Goal: Information Seeking & Learning: Find contact information

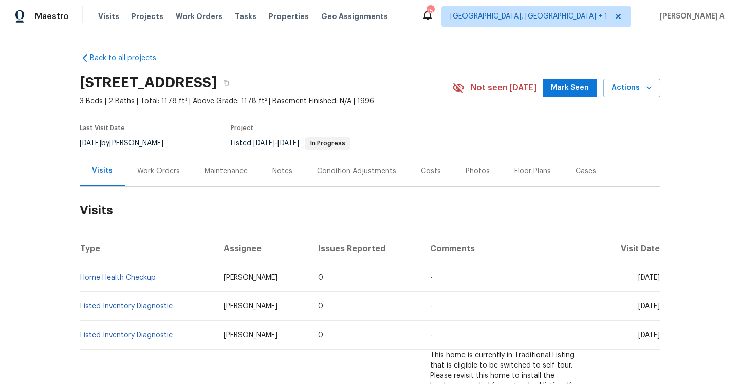
click at [140, 165] on div "Work Orders" at bounding box center [158, 171] width 67 height 30
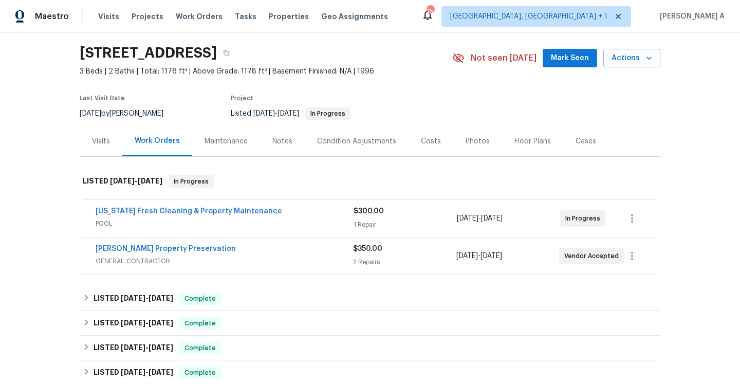
scroll to position [60, 0]
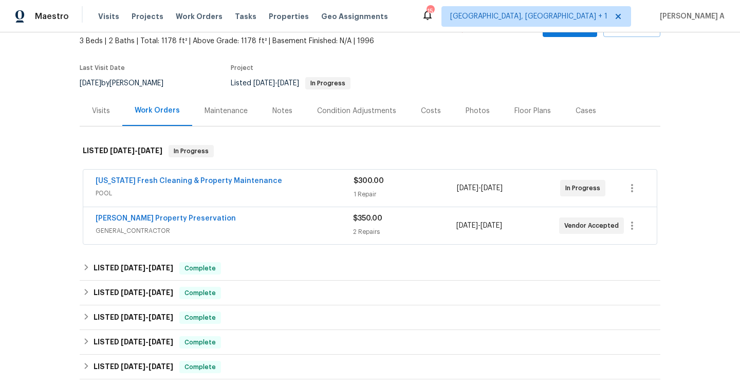
click at [257, 229] on span "GENERAL_CONTRACTOR" at bounding box center [225, 231] width 258 height 10
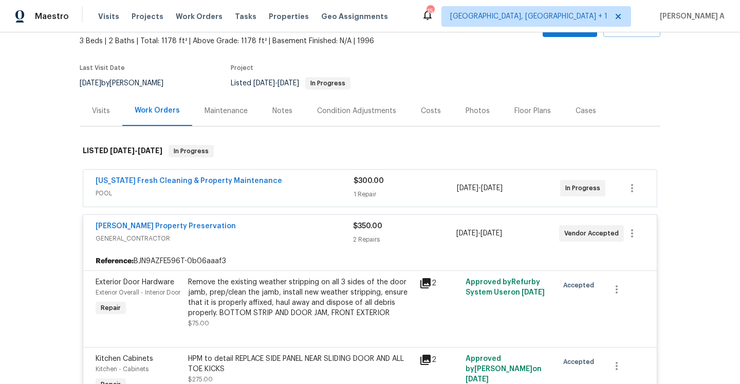
click at [259, 224] on div "Witt's Property Preservation" at bounding box center [225, 227] width 258 height 12
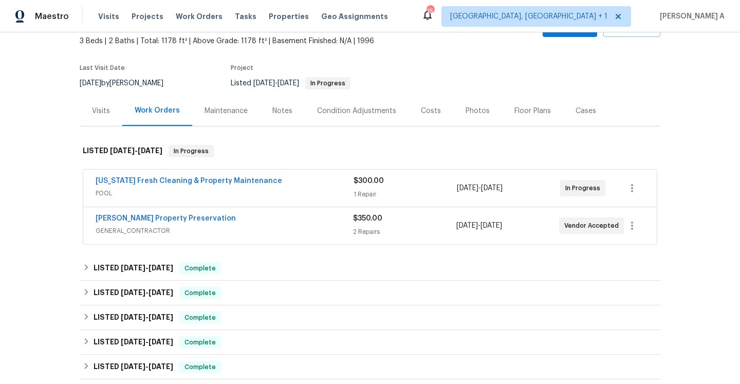
click at [254, 198] on span "POOL" at bounding box center [225, 193] width 258 height 10
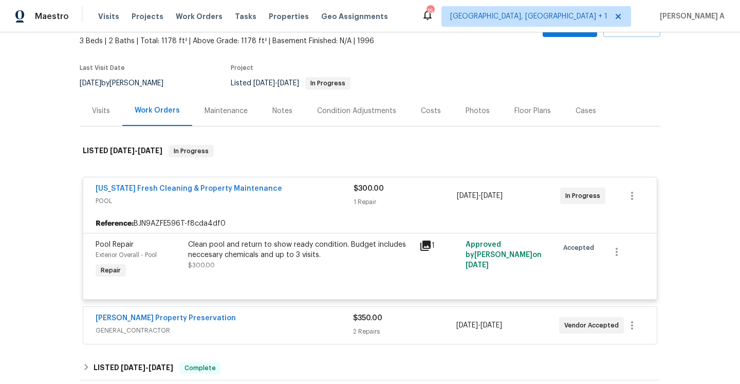
click at [254, 198] on span "POOL" at bounding box center [225, 201] width 258 height 10
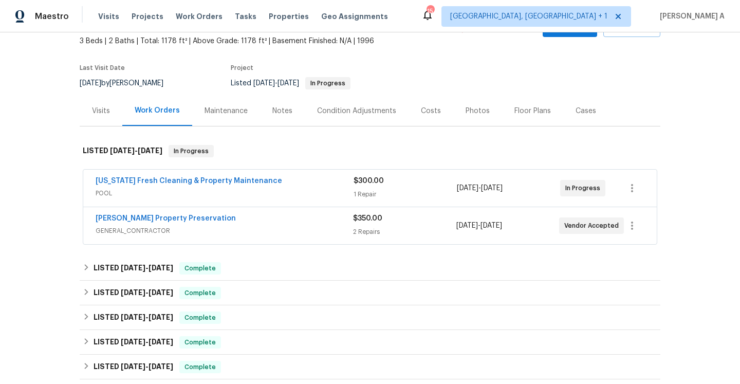
click at [241, 234] on span "GENERAL_CONTRACTOR" at bounding box center [225, 231] width 258 height 10
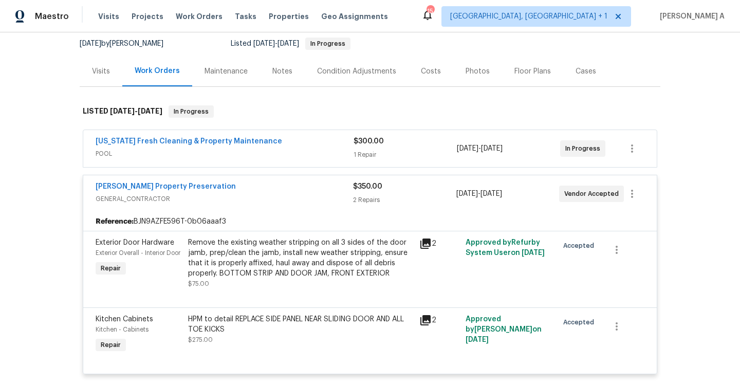
scroll to position [107, 0]
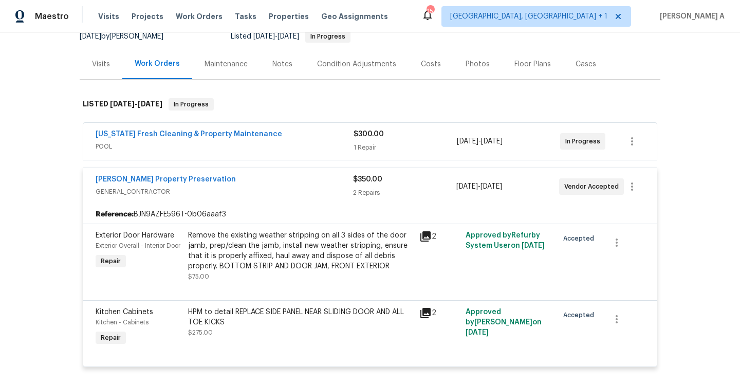
click at [235, 244] on div "Remove the existing weather stripping on all 3 sides of the door jamb, prep/cle…" at bounding box center [300, 250] width 225 height 41
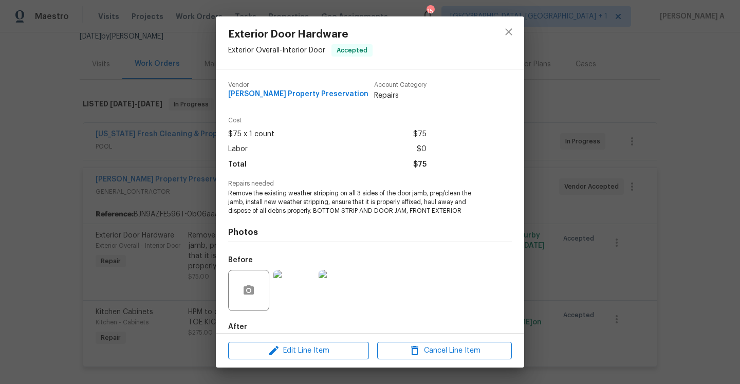
scroll to position [55, 0]
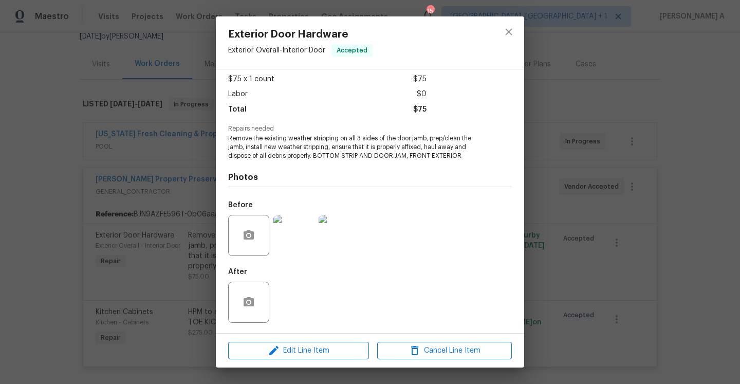
click at [287, 248] on img at bounding box center [294, 235] width 41 height 41
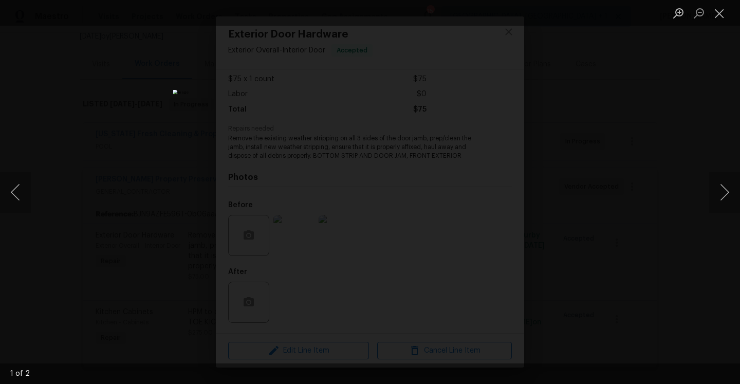
click at [116, 43] on div "Lightbox" at bounding box center [370, 192] width 740 height 384
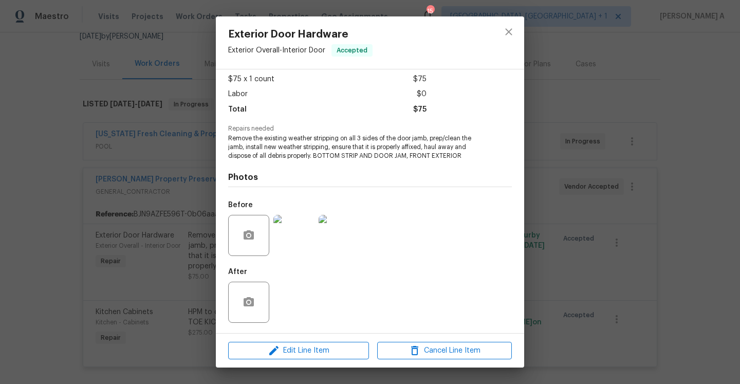
click at [165, 114] on div "Exterior Door Hardware Exterior Overall - Interior Door Accepted Vendor Witt's …" at bounding box center [370, 192] width 740 height 384
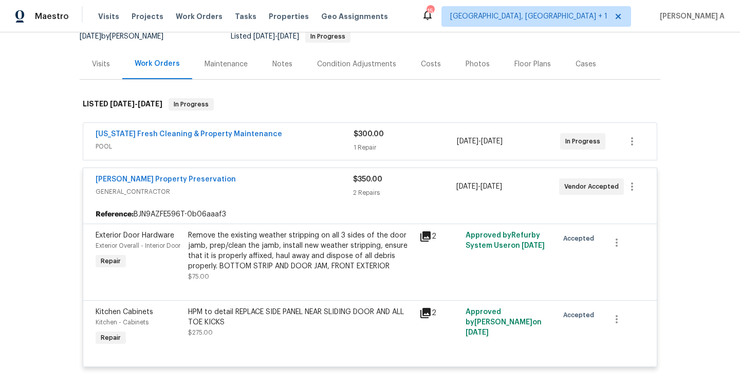
click at [320, 333] on div "HPM to detail REPLACE SIDE PANEL NEAR SLIDING DOOR AND ALL TOE KICKS $275.00" at bounding box center [300, 322] width 225 height 31
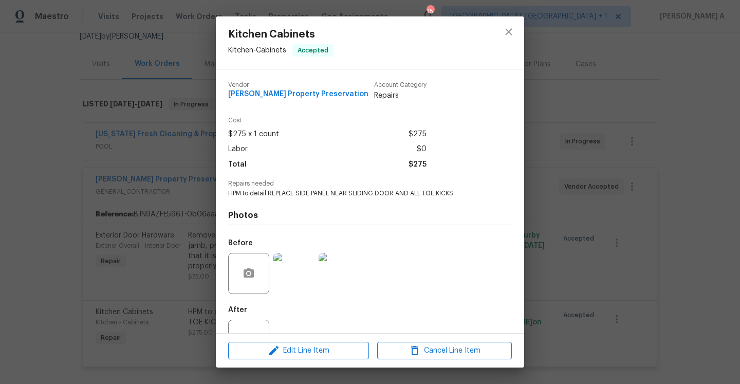
click at [300, 274] on img at bounding box center [294, 273] width 41 height 41
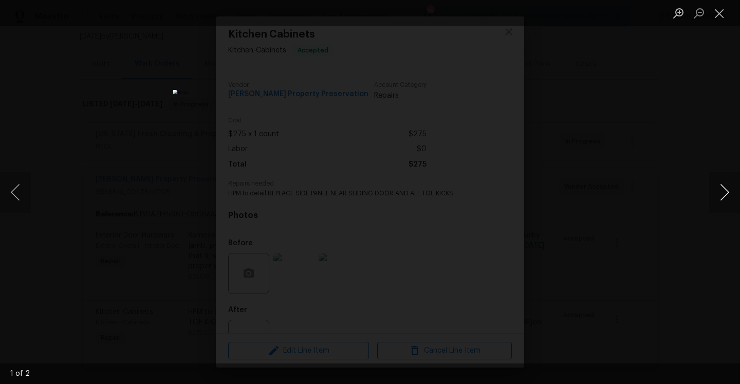
click at [731, 190] on button "Next image" at bounding box center [724, 192] width 31 height 41
click at [678, 156] on div "Lightbox" at bounding box center [370, 192] width 740 height 384
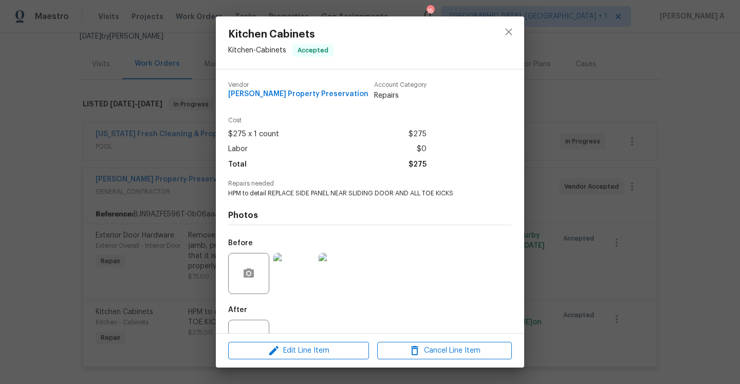
click at [160, 217] on div "Kitchen Cabinets Kitchen - Cabinets Accepted Vendor Witt's Property Preservatio…" at bounding box center [370, 192] width 740 height 384
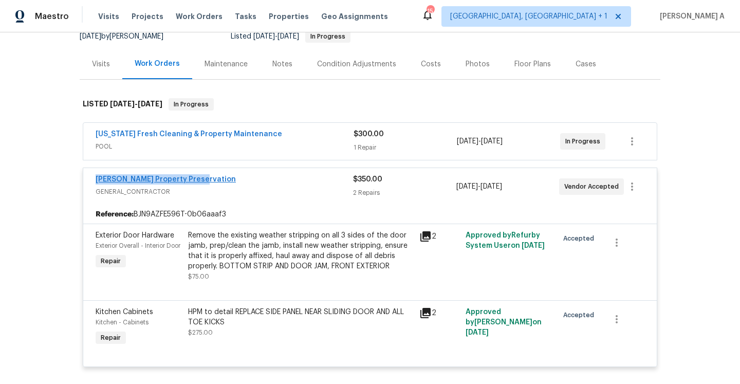
drag, startPoint x: 200, startPoint y: 182, endPoint x: 96, endPoint y: 181, distance: 104.4
click at [96, 181] on div "Witt's Property Preservation" at bounding box center [225, 180] width 258 height 12
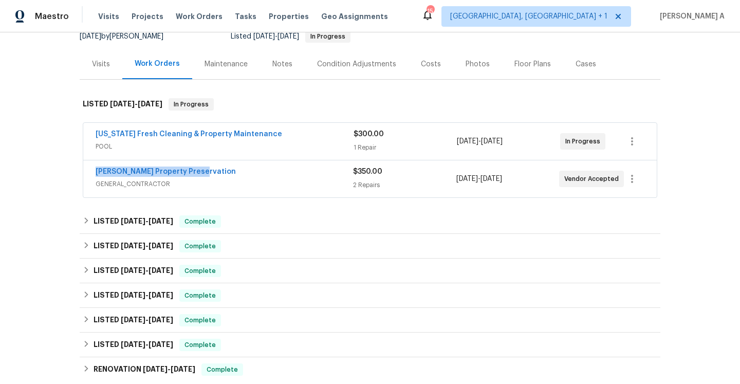
copy link "Witt's Property Preservation"
click at [94, 82] on div "Back to all projects 41 Bud Field Dr, Palm Coast, FL 32137 3 Beds | 2 Baths | T…" at bounding box center [370, 208] width 581 height 540
click at [94, 72] on div "Visits" at bounding box center [101, 64] width 43 height 30
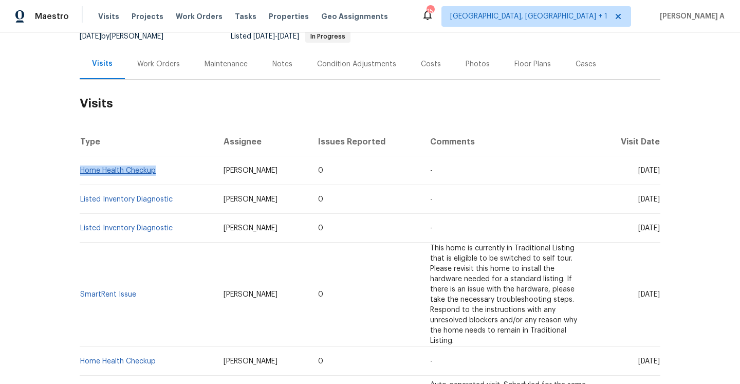
drag, startPoint x: 159, startPoint y: 171, endPoint x: 81, endPoint y: 167, distance: 78.8
click at [81, 167] on td "Home Health Checkup" at bounding box center [148, 170] width 136 height 29
copy link "Home Health Checkup"
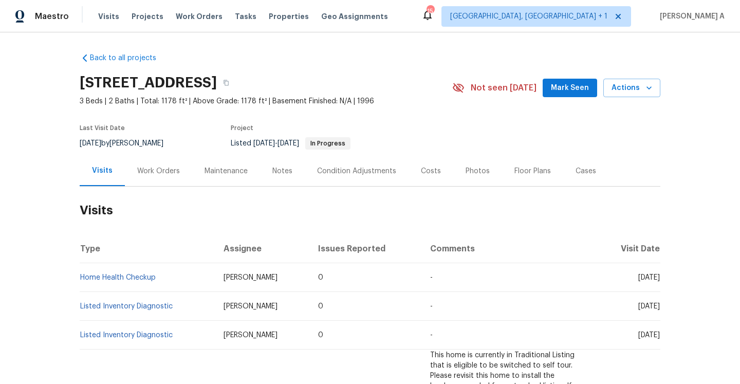
click at [153, 179] on div "Work Orders" at bounding box center [158, 171] width 67 height 30
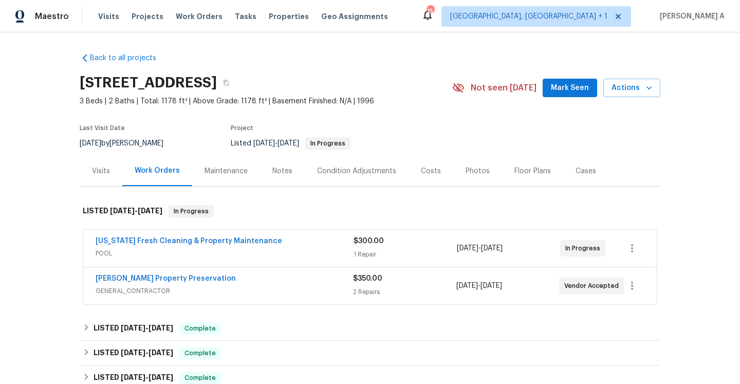
click at [93, 250] on div "Florida Fresh Cleaning & Property Maintenance POOL $300.00 1 Repair 8/7/2025 - …" at bounding box center [370, 248] width 574 height 37
click at [118, 264] on div "Florida Fresh Cleaning & Property Maintenance POOL $300.00 1 Repair 8/7/2025 - …" at bounding box center [370, 248] width 574 height 37
click at [119, 253] on span "POOL" at bounding box center [225, 253] width 258 height 10
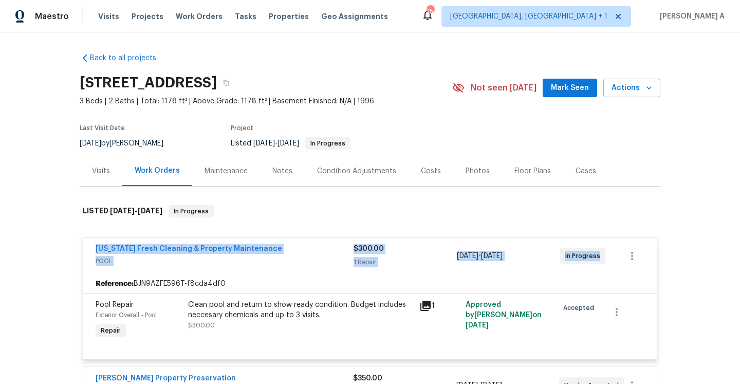
drag, startPoint x: 89, startPoint y: 246, endPoint x: 599, endPoint y: 259, distance: 510.2
click at [599, 259] on div "Florida Fresh Cleaning & Property Maintenance POOL $300.00 1 Repair 8/7/2025 - …" at bounding box center [370, 256] width 574 height 37
copy div "Florida Fresh Cleaning & Property Maintenance POOL $300.00 1 Repair 8/7/2025 - …"
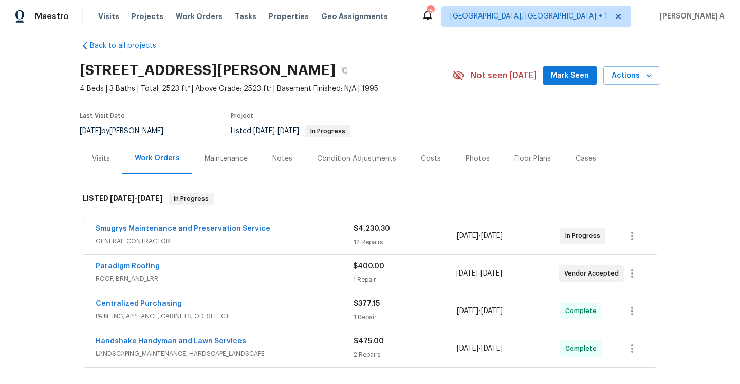
scroll to position [19, 0]
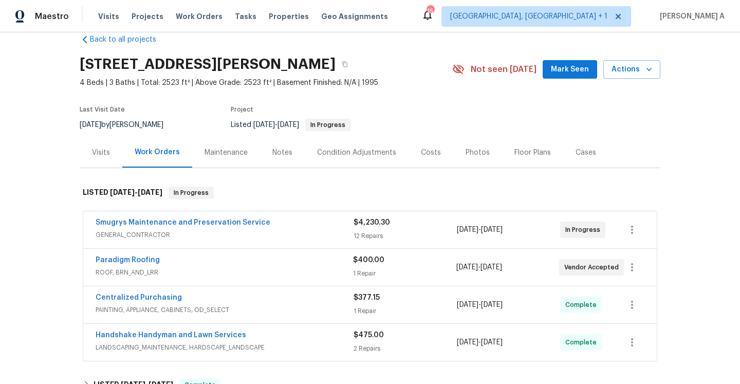
click at [315, 260] on div "Paradigm Roofing" at bounding box center [225, 261] width 258 height 12
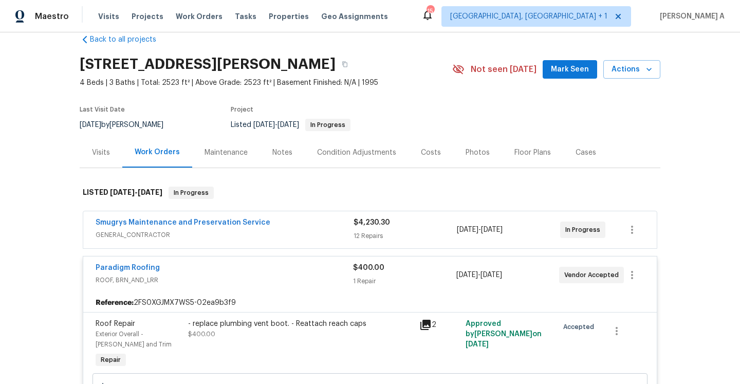
click at [318, 269] on div "Paradigm Roofing" at bounding box center [225, 269] width 258 height 12
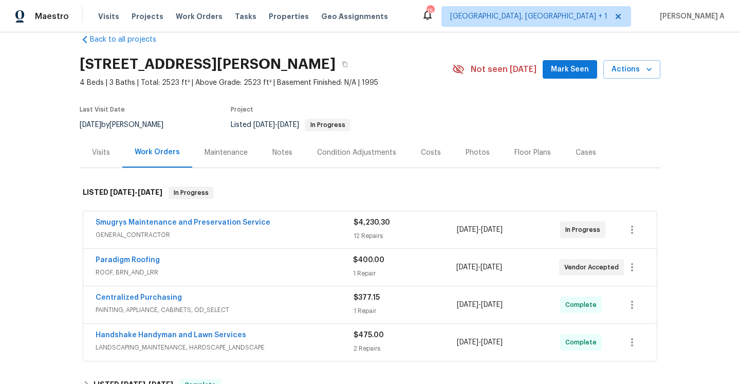
click at [317, 244] on div "Smugrys Maintenance and Preservation Service GENERAL_CONTRACTOR $4,230.30 12 Re…" at bounding box center [370, 229] width 574 height 37
click at [314, 234] on span "GENERAL_CONTRACTOR" at bounding box center [225, 235] width 258 height 10
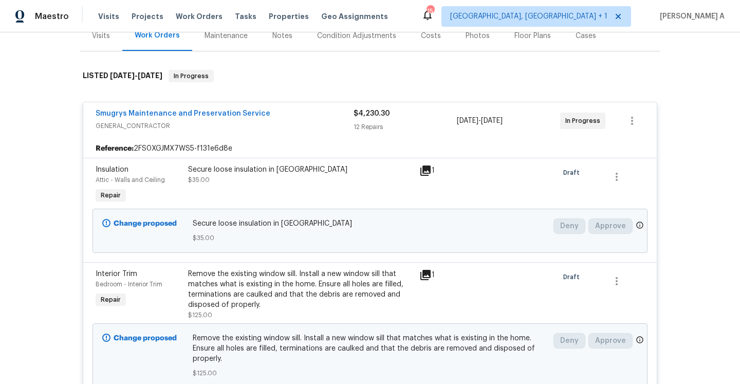
scroll to position [0, 0]
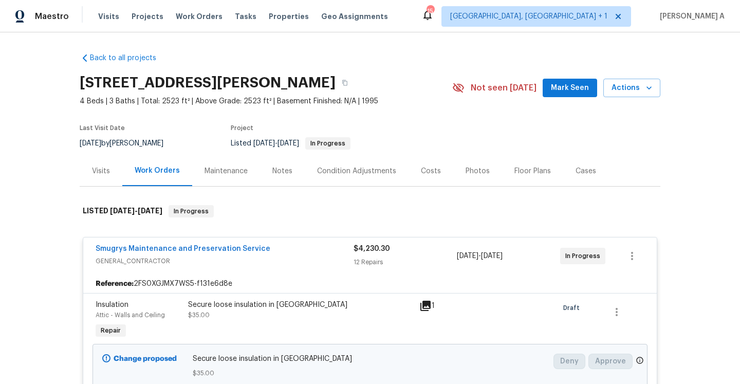
click at [289, 246] on div "Smugrys Maintenance and Preservation Service" at bounding box center [225, 250] width 258 height 12
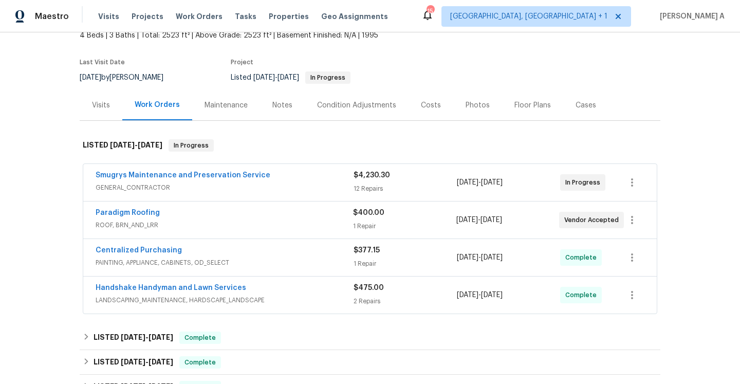
scroll to position [32, 0]
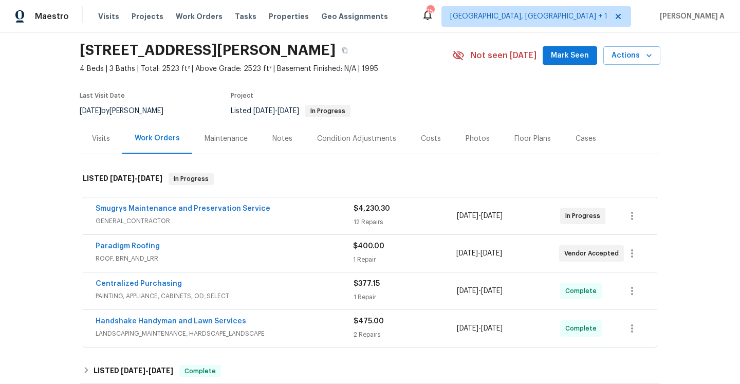
click at [110, 147] on div "Visits" at bounding box center [101, 138] width 43 height 30
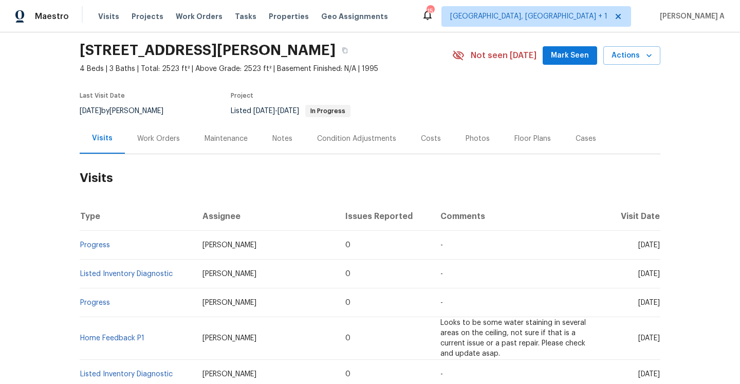
click at [156, 278] on td "Listed Inventory Diagnostic" at bounding box center [137, 274] width 115 height 29
click at [156, 276] on link "Listed Inventory Diagnostic" at bounding box center [126, 273] width 93 height 7
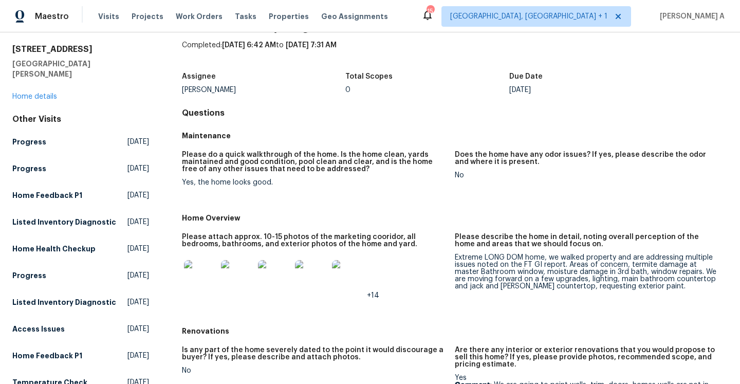
scroll to position [93, 0]
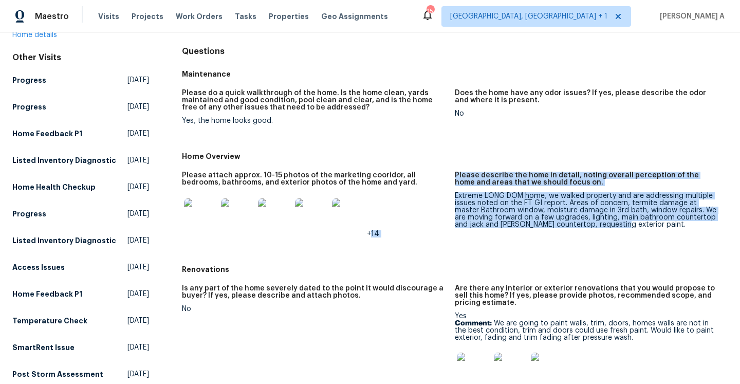
drag, startPoint x: 454, startPoint y: 197, endPoint x: 599, endPoint y: 227, distance: 148.5
click at [599, 227] on div "Please attach approx. 10-15 photos of the marketing cooridor, all bedrooms, bat…" at bounding box center [455, 213] width 546 height 95
click at [599, 227] on div "Extreme LONG DOM home, we walked property and are addressing multiple issues no…" at bounding box center [587, 210] width 265 height 36
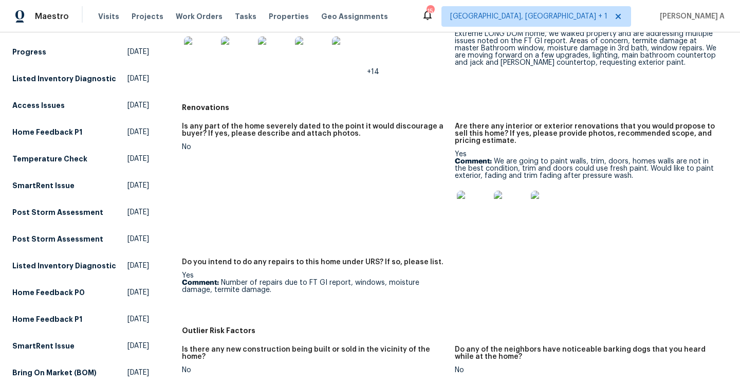
scroll to position [247, 0]
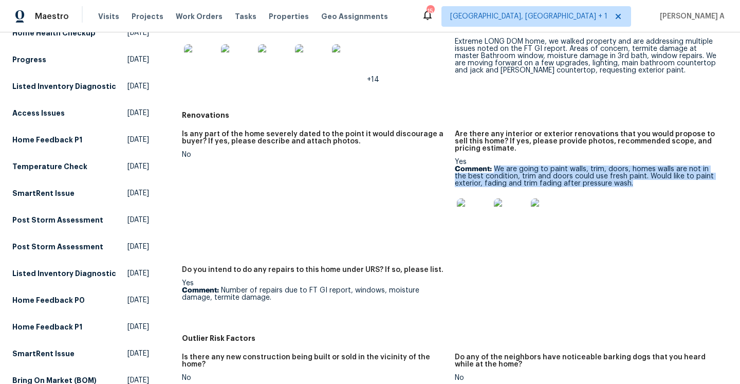
drag, startPoint x: 494, startPoint y: 170, endPoint x: 650, endPoint y: 187, distance: 157.2
click at [650, 187] on p "Comment: We are going to paint walls, trim, doors, homes walls are not in the b…" at bounding box center [587, 177] width 265 height 22
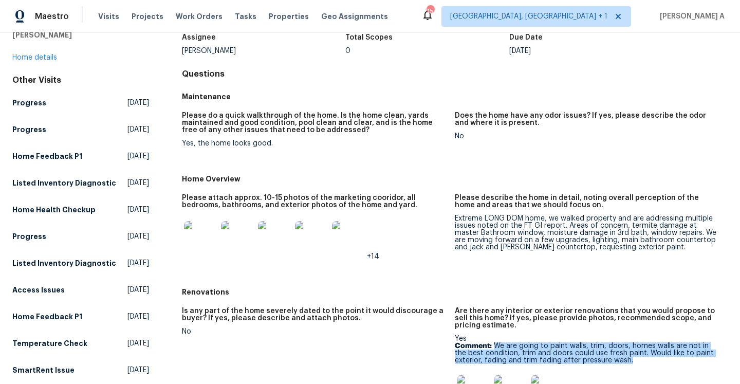
scroll to position [131, 0]
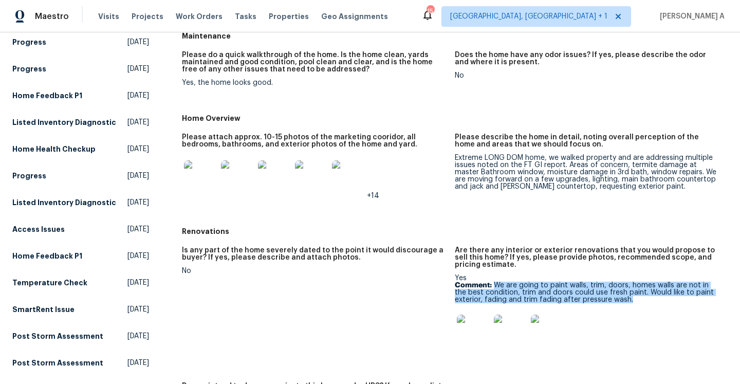
copy p "We are going to paint walls, trim, doors, homes walls are not in the best condi…"
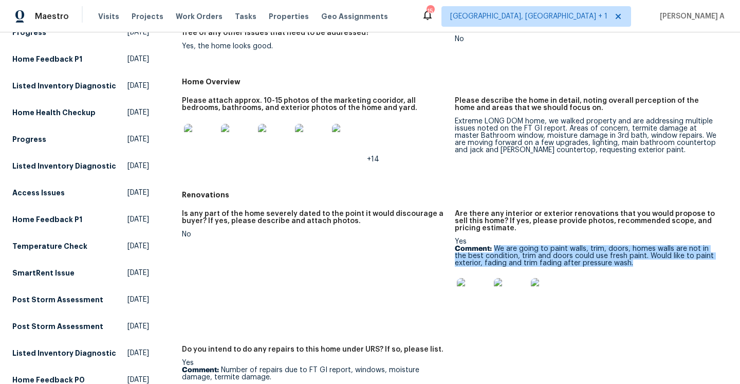
scroll to position [0, 0]
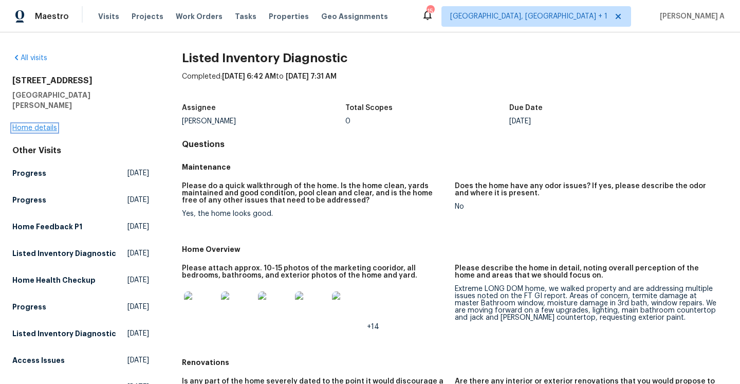
click at [50, 124] on link "Home details" at bounding box center [34, 127] width 45 height 7
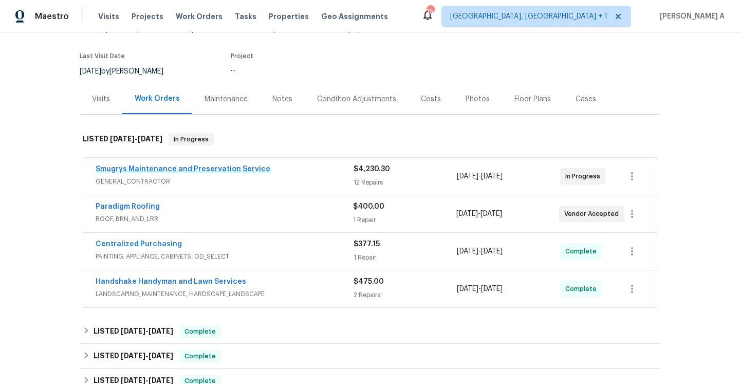
scroll to position [77, 0]
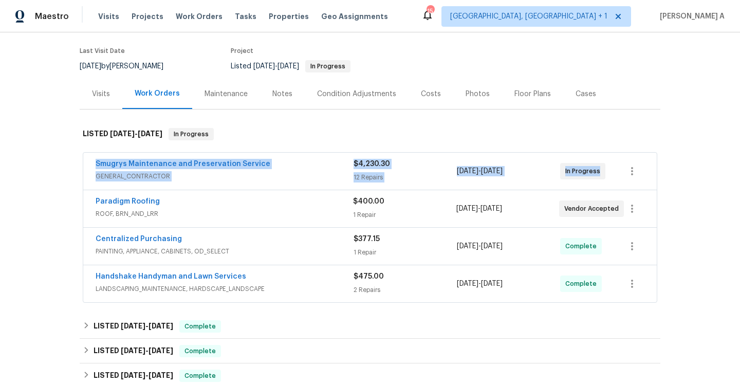
drag, startPoint x: 87, startPoint y: 167, endPoint x: 597, endPoint y: 175, distance: 509.5
click at [597, 175] on div "Smugrys Maintenance and Preservation Service GENERAL_CONTRACTOR $4,230.30 12 Re…" at bounding box center [370, 171] width 574 height 37
copy div "Smugrys Maintenance and Preservation Service GENERAL_CONTRACTOR $4,230.30 12 Re…"
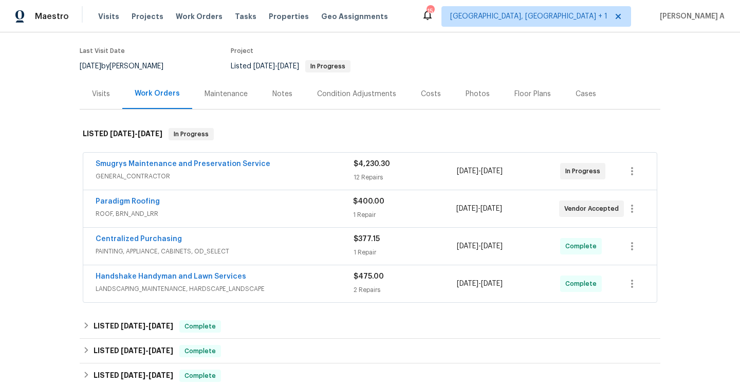
click at [271, 173] on span "GENERAL_CONTRACTOR" at bounding box center [225, 176] width 258 height 10
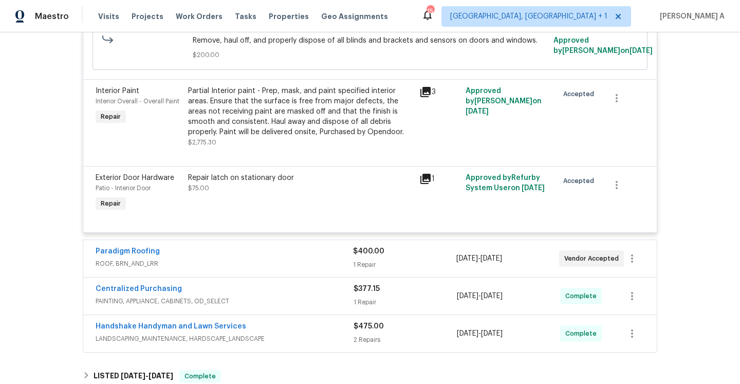
scroll to position [1244, 0]
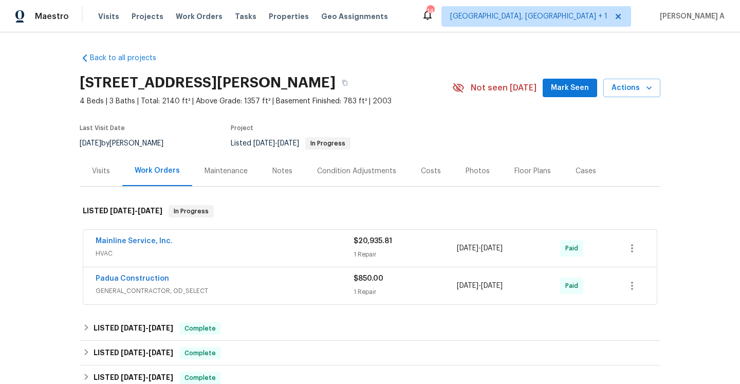
click at [70, 168] on div "Back to all projects 6321 Hibiscus Ct, Whitsett, NC 27377 4 Beds | 3 Baths | To…" at bounding box center [370, 208] width 740 height 352
click at [96, 172] on div "Visits" at bounding box center [101, 171] width 18 height 10
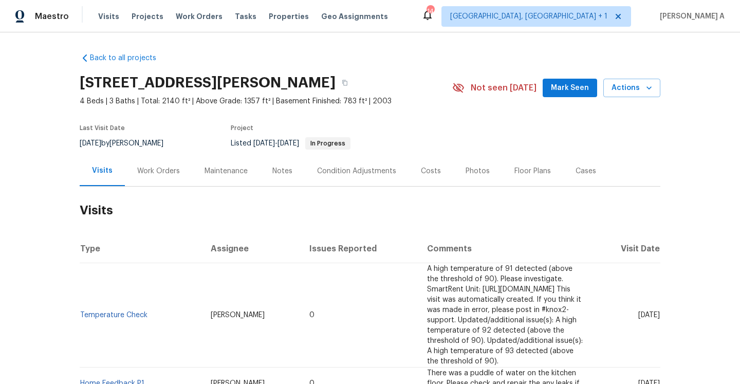
click at [167, 183] on div "Work Orders" at bounding box center [158, 171] width 67 height 30
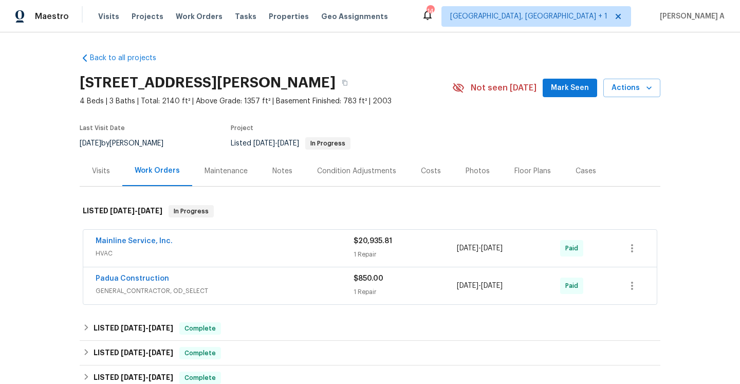
click at [225, 256] on span "HVAC" at bounding box center [225, 253] width 258 height 10
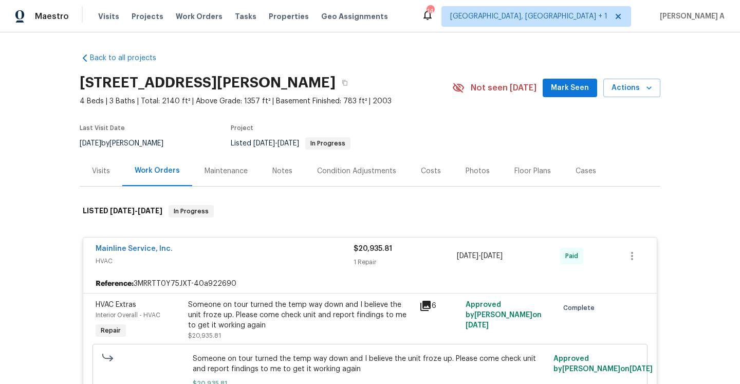
click at [225, 255] on div "Mainline Service, Inc." at bounding box center [225, 250] width 258 height 12
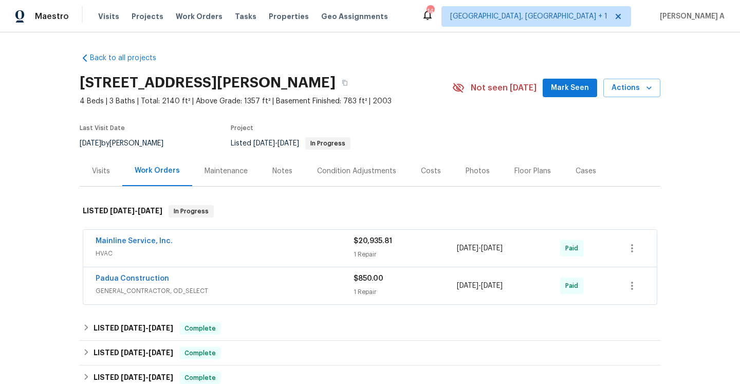
click at [246, 286] on span "GENERAL_CONTRACTOR, OD_SELECT" at bounding box center [225, 291] width 258 height 10
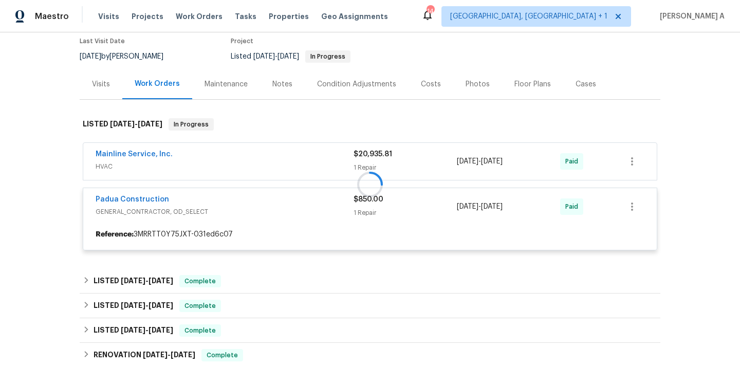
scroll to position [96, 0]
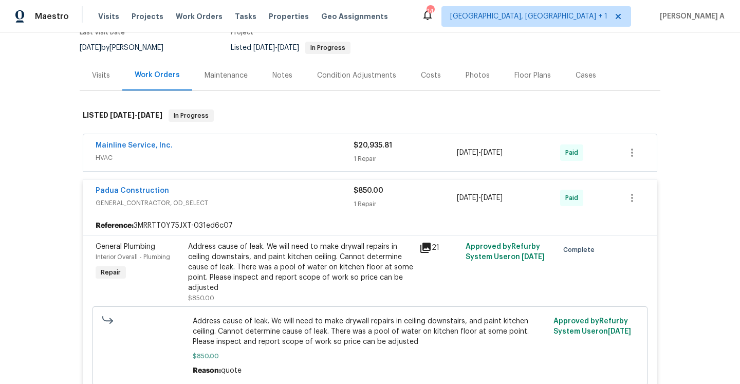
click at [241, 196] on div "Padua Construction" at bounding box center [225, 192] width 258 height 12
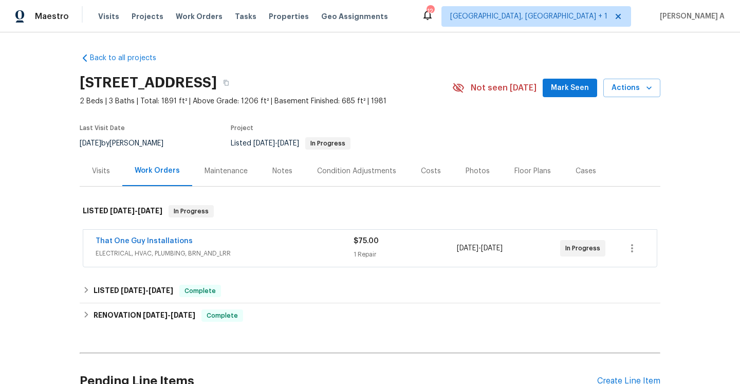
click at [239, 259] on div "That One Guy Installations ELECTRICAL, HVAC, PLUMBING, BRN_AND_LRR" at bounding box center [225, 248] width 258 height 25
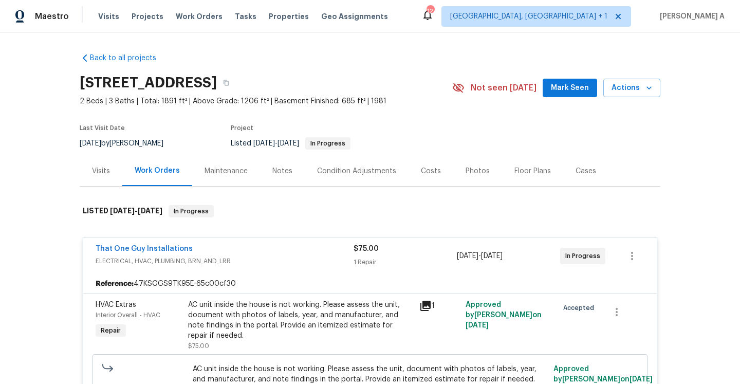
click at [84, 163] on div "Visits" at bounding box center [101, 171] width 43 height 30
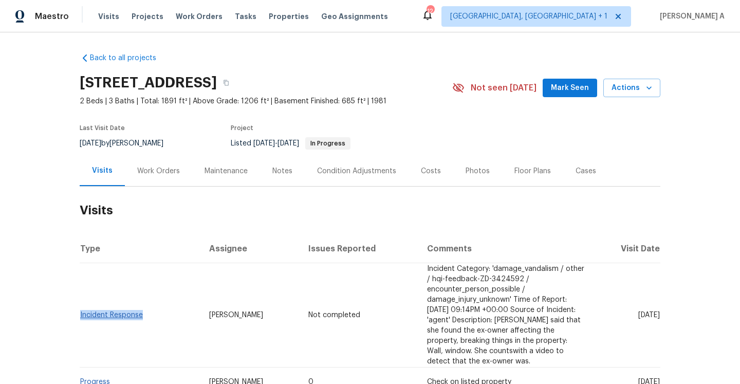
drag, startPoint x: 152, startPoint y: 302, endPoint x: 80, endPoint y: 298, distance: 72.6
click at [80, 298] on td "Incident Response" at bounding box center [140, 315] width 121 height 104
copy link "Incident Response"
drag, startPoint x: 117, startPoint y: 352, endPoint x: 83, endPoint y: 349, distance: 34.6
click at [83, 368] on td "Progress" at bounding box center [140, 382] width 121 height 29
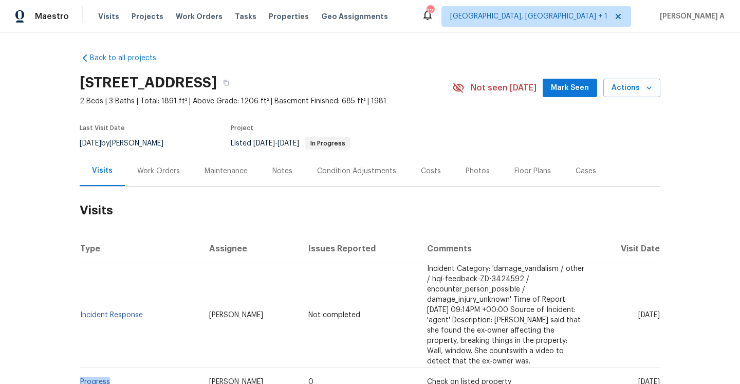
copy link "Progress"
click at [157, 178] on div "Work Orders" at bounding box center [158, 171] width 67 height 30
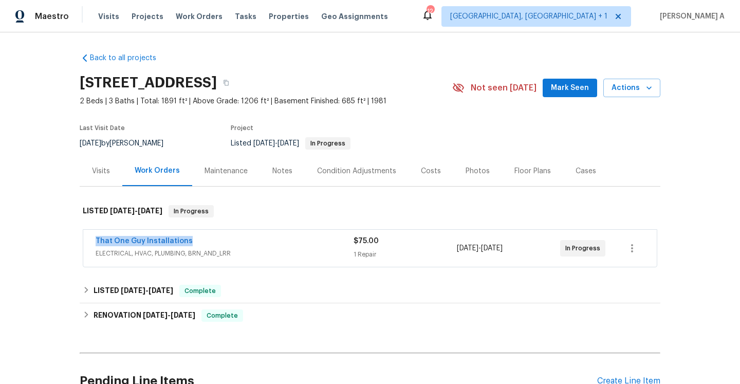
drag, startPoint x: 90, startPoint y: 241, endPoint x: 188, endPoint y: 244, distance: 97.2
click at [188, 244] on div "That One Guy Installations ELECTRICAL, HVAC, PLUMBING, BRN_AND_LRR $75.00 1 Rep…" at bounding box center [370, 248] width 574 height 37
copy link "That One Guy Installations"
click at [244, 249] on span "ELECTRICAL, HVAC, PLUMBING, BRN_AND_LRR" at bounding box center [225, 253] width 258 height 10
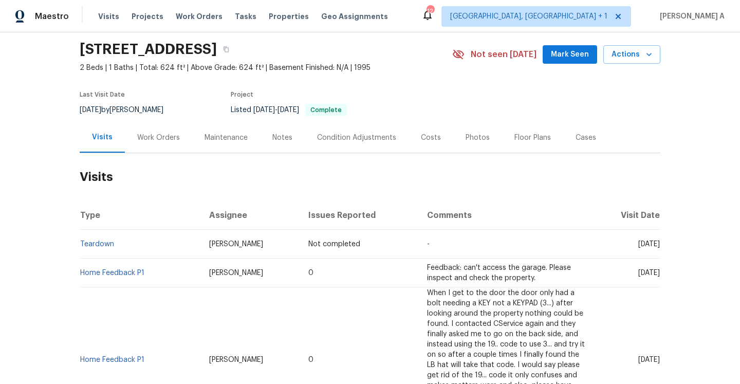
scroll to position [36, 0]
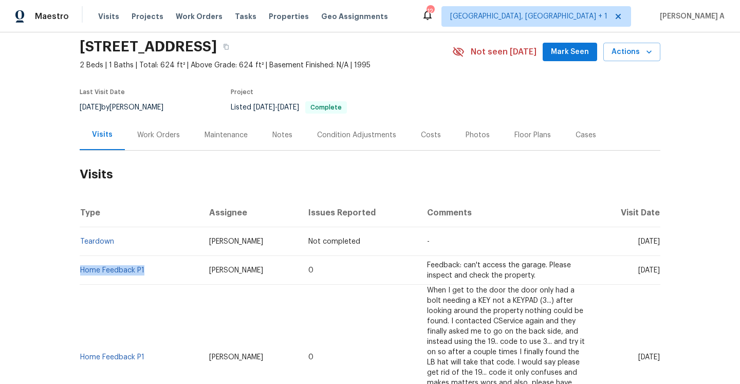
drag, startPoint x: 150, startPoint y: 270, endPoint x: 80, endPoint y: 265, distance: 70.1
click at [80, 265] on td "Home Feedback P1" at bounding box center [140, 270] width 121 height 29
copy link "Home Feedback P1"
click at [151, 129] on div "Work Orders" at bounding box center [158, 135] width 67 height 30
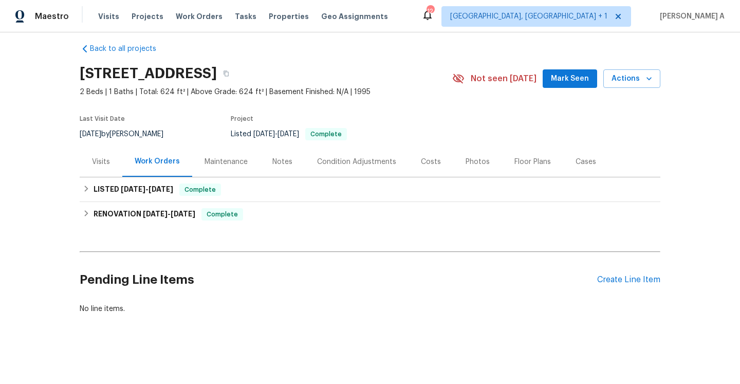
scroll to position [9, 0]
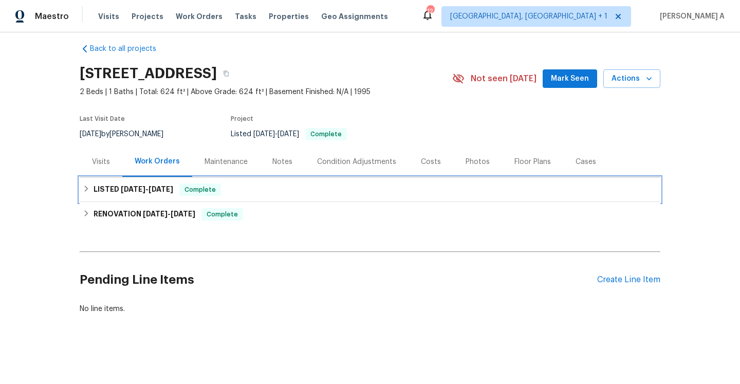
click at [173, 191] on div "LISTED 4/1/25 - 4/2/25 Complete" at bounding box center [370, 190] width 575 height 12
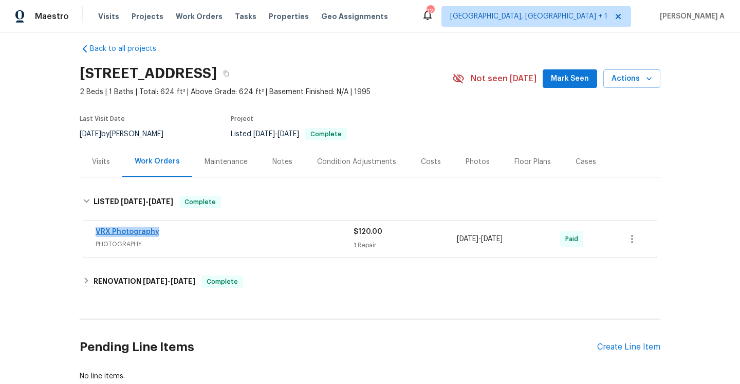
drag, startPoint x: 167, startPoint y: 229, endPoint x: 98, endPoint y: 228, distance: 68.9
click at [98, 228] on div "VRX Photography" at bounding box center [225, 233] width 258 height 12
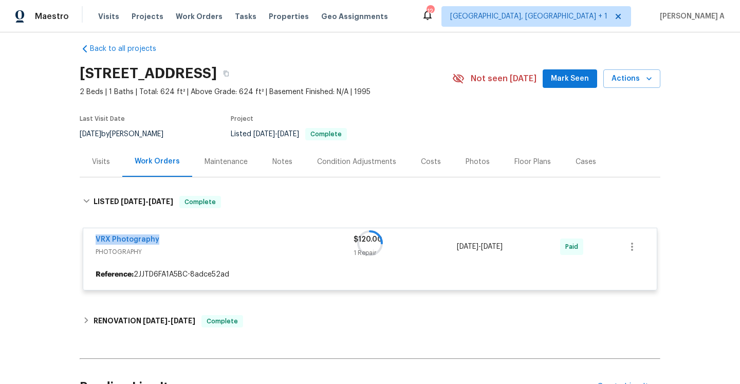
copy link "VRX Photography"
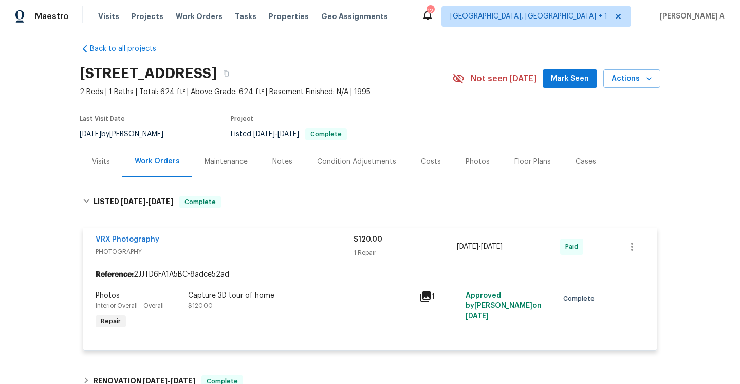
click at [116, 166] on div "Visits" at bounding box center [101, 162] width 43 height 30
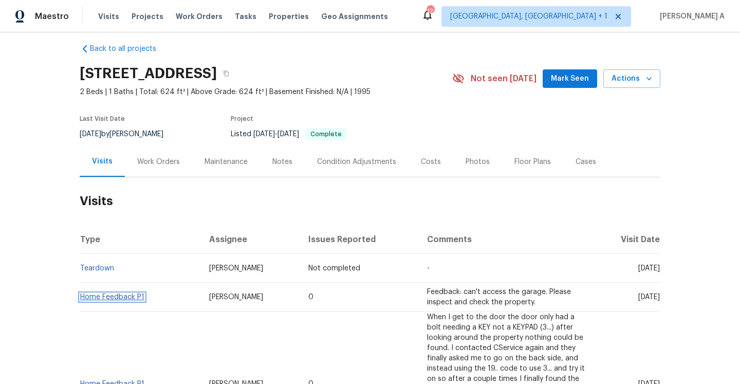
click at [134, 296] on link "Home Feedback P1" at bounding box center [112, 297] width 64 height 7
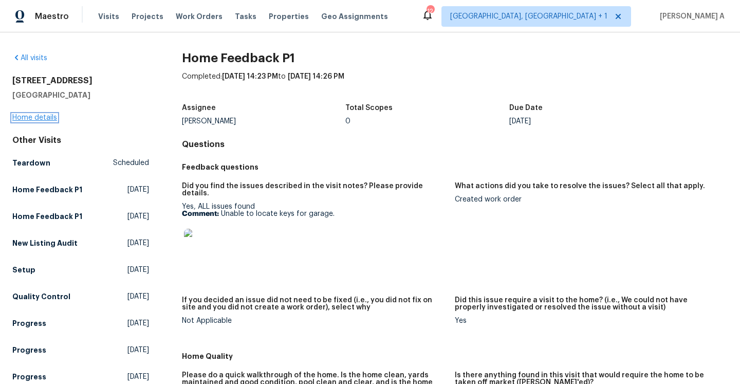
click at [40, 117] on link "Home details" at bounding box center [34, 117] width 45 height 7
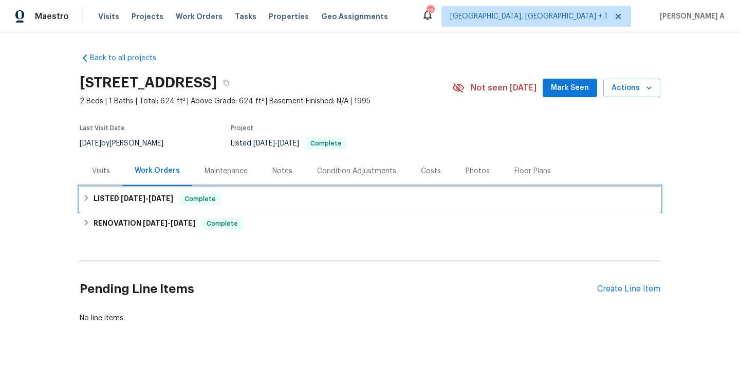
click at [123, 194] on h6 "LISTED 4/1/25 - 4/2/25" at bounding box center [134, 199] width 80 height 12
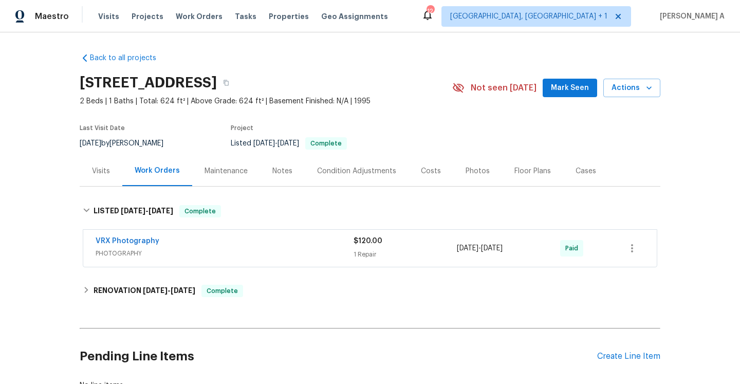
click at [107, 163] on div "Visits" at bounding box center [101, 171] width 43 height 30
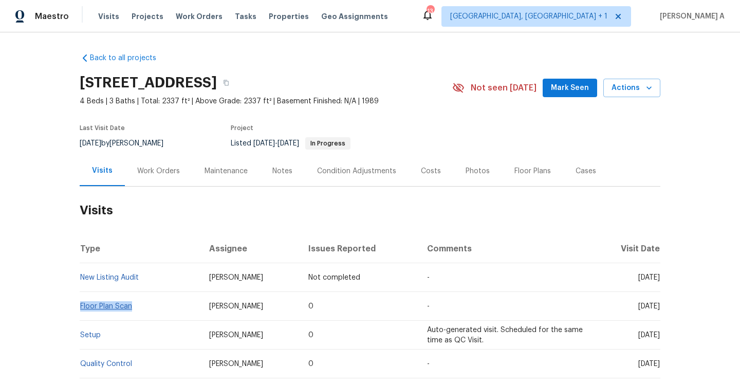
drag, startPoint x: 136, startPoint y: 311, endPoint x: 81, endPoint y: 306, distance: 55.2
click at [81, 306] on td "Floor Plan Scan" at bounding box center [140, 306] width 121 height 29
copy link "Floor Plan Scan"
click at [171, 174] on div "Work Orders" at bounding box center [158, 171] width 43 height 10
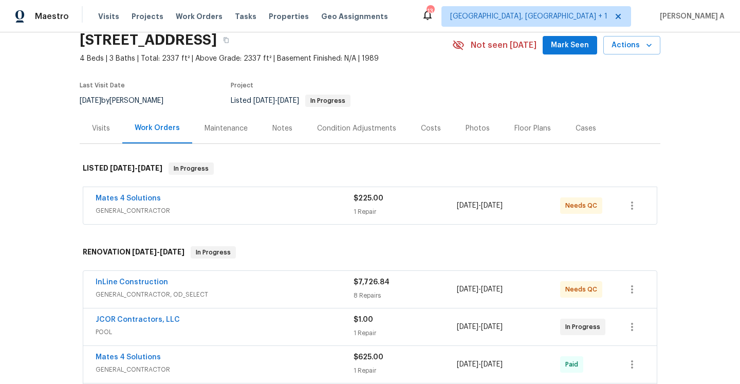
scroll to position [78, 0]
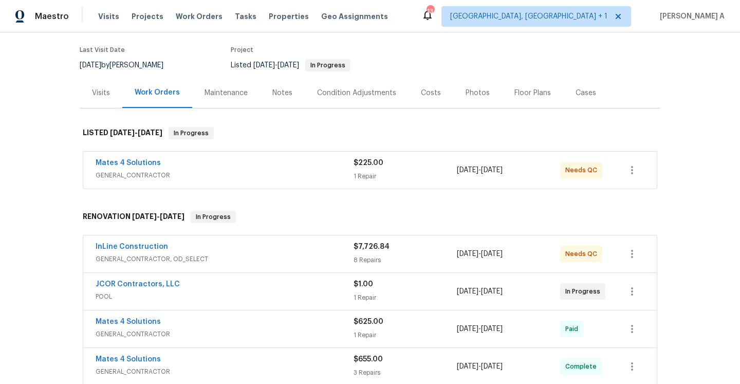
click at [189, 176] on span "GENERAL_CONTRACTOR" at bounding box center [225, 175] width 258 height 10
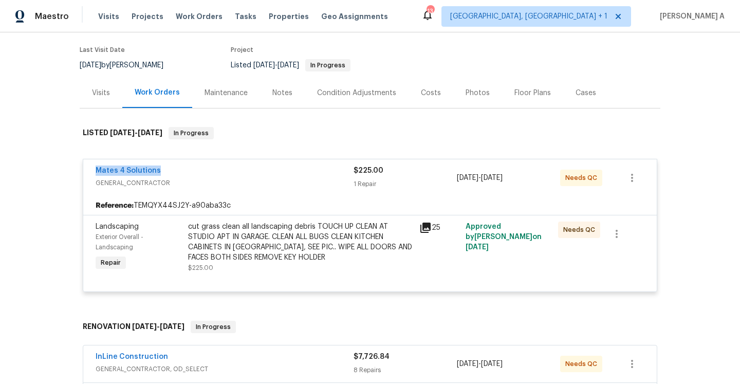
drag, startPoint x: 88, startPoint y: 172, endPoint x: 157, endPoint y: 172, distance: 68.4
click at [157, 172] on div "Mates 4 Solutions GENERAL_CONTRACTOR $225.00 1 Repair 8/14/2025 - 8/18/2025 Nee…" at bounding box center [370, 177] width 574 height 37
copy link "Mates 4 Solutions"
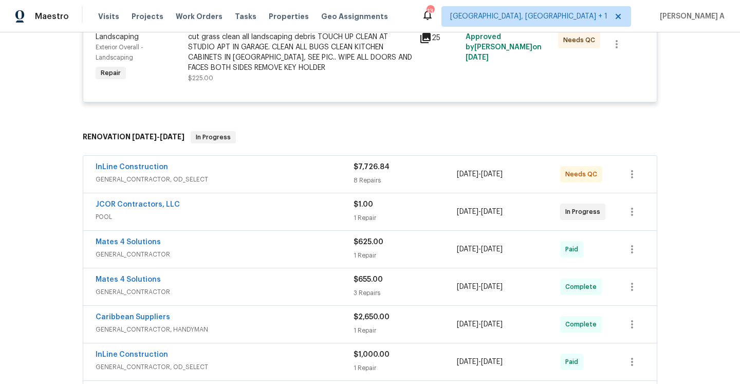
scroll to position [0, 0]
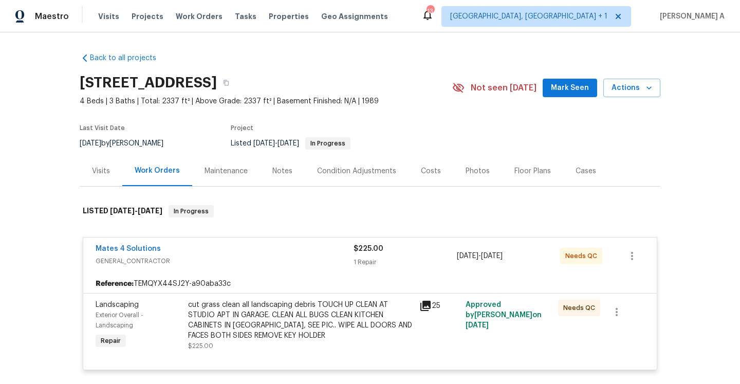
click at [107, 169] on div "Visits" at bounding box center [101, 171] width 18 height 10
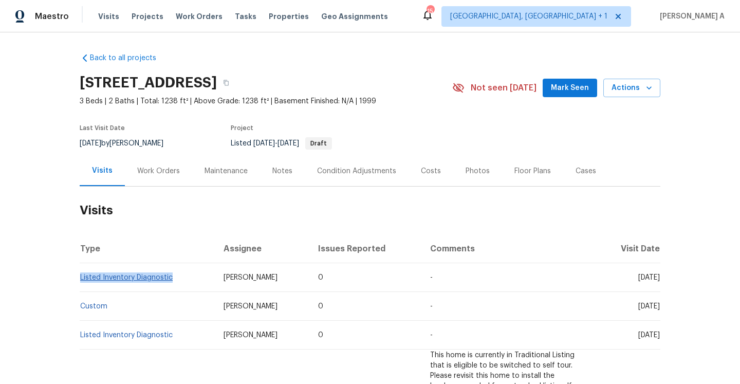
drag, startPoint x: 176, startPoint y: 278, endPoint x: 81, endPoint y: 278, distance: 95.6
click at [80, 278] on td "Listed Inventory Diagnostic" at bounding box center [148, 277] width 136 height 29
copy link "Listed Inventory Diagnostic"
click at [162, 169] on div "Work Orders" at bounding box center [158, 171] width 43 height 10
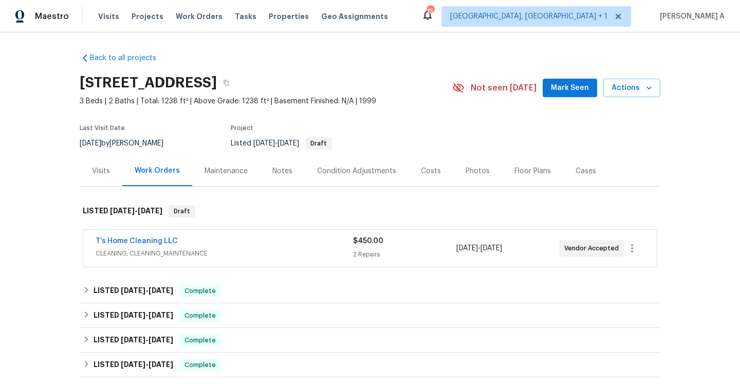
click at [199, 242] on div "T’s Home Cleaning LLC" at bounding box center [225, 242] width 258 height 12
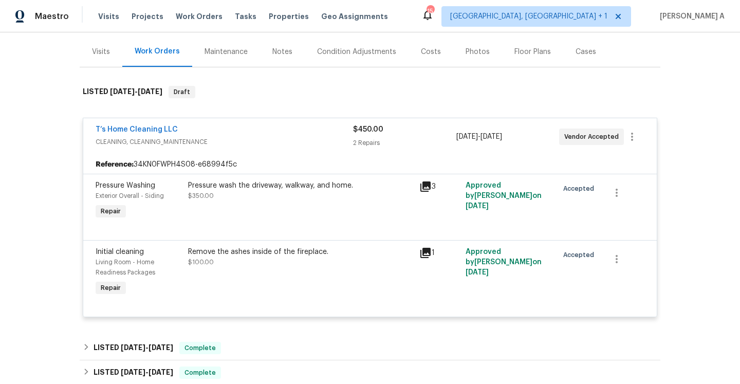
scroll to position [134, 0]
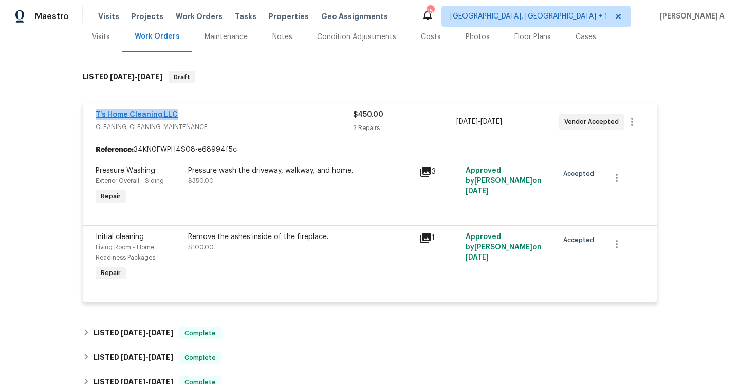
drag, startPoint x: 178, startPoint y: 114, endPoint x: 96, endPoint y: 113, distance: 82.8
click at [96, 113] on div "T’s Home Cleaning LLC" at bounding box center [225, 116] width 258 height 12
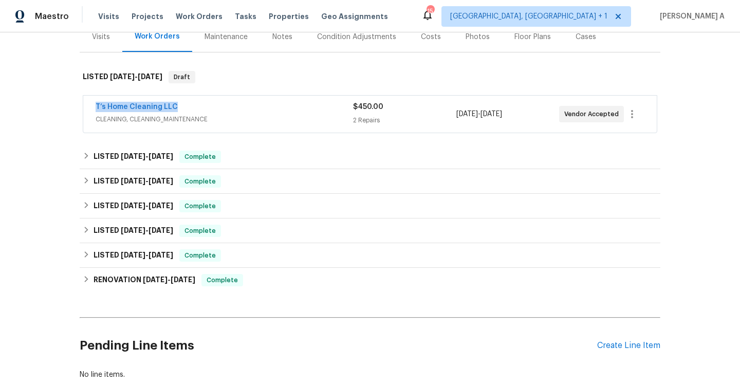
copy link "T’s Home Cleaning LLC"
click at [275, 104] on div "T’s Home Cleaning LLC" at bounding box center [225, 108] width 258 height 12
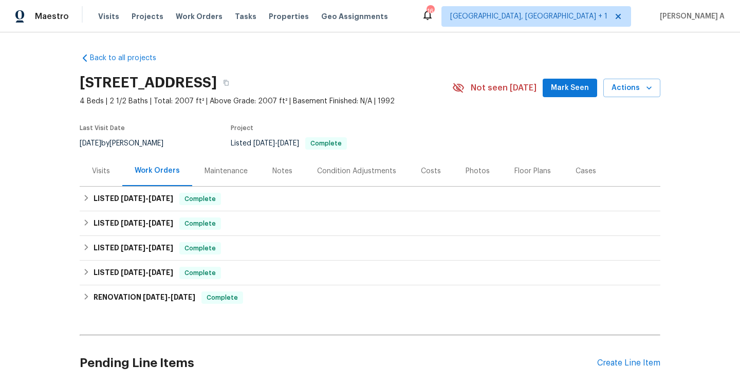
click at [118, 176] on div "Visits" at bounding box center [101, 171] width 43 height 30
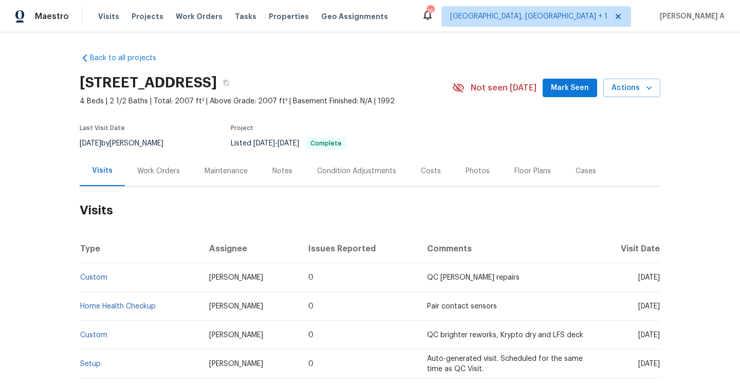
click at [146, 168] on div "Work Orders" at bounding box center [158, 171] width 43 height 10
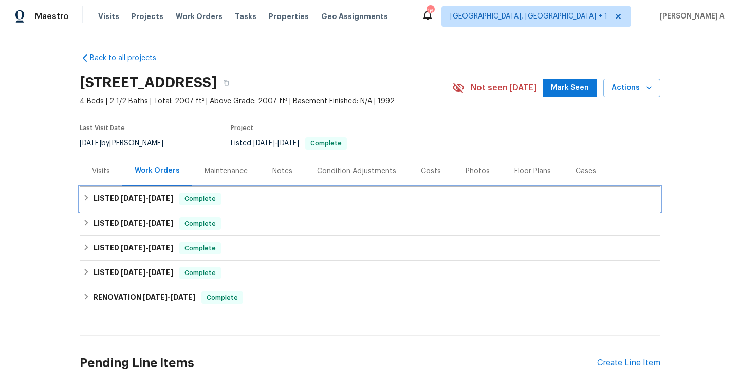
click at [168, 197] on span "[DATE]" at bounding box center [161, 198] width 25 height 7
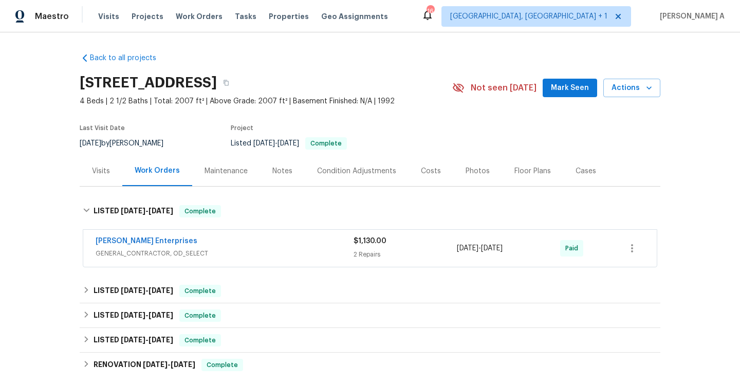
click at [192, 243] on div "[PERSON_NAME] Enterprises" at bounding box center [225, 242] width 258 height 12
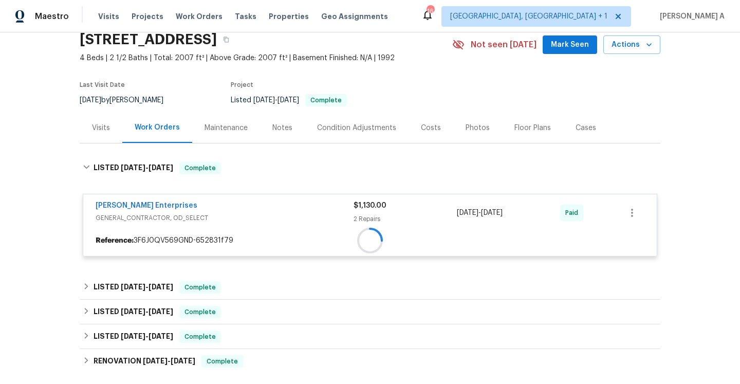
scroll to position [108, 0]
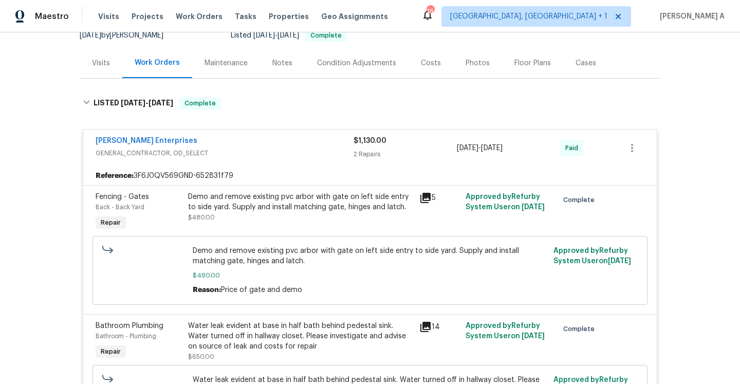
click at [231, 145] on div "[PERSON_NAME] Enterprises" at bounding box center [225, 142] width 258 height 12
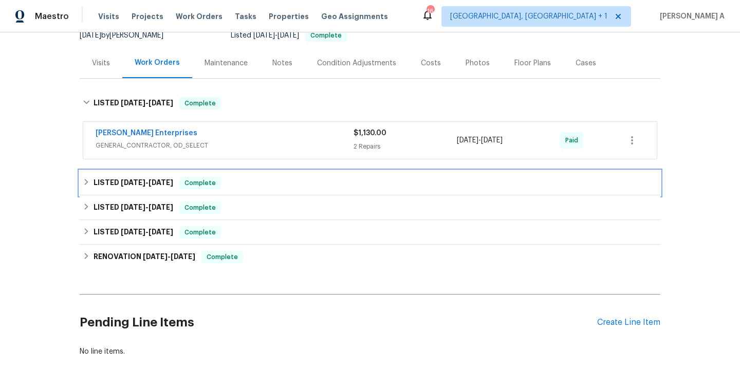
click at [231, 184] on div "LISTED [DATE] - [DATE] Complete" at bounding box center [370, 183] width 575 height 12
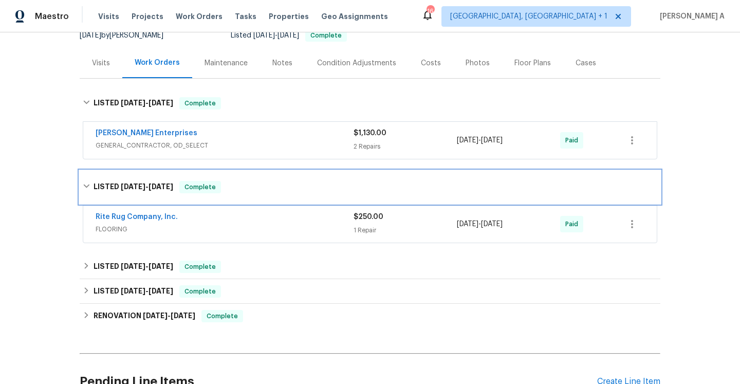
click at [230, 187] on div "LISTED [DATE] - [DATE] Complete" at bounding box center [370, 187] width 575 height 12
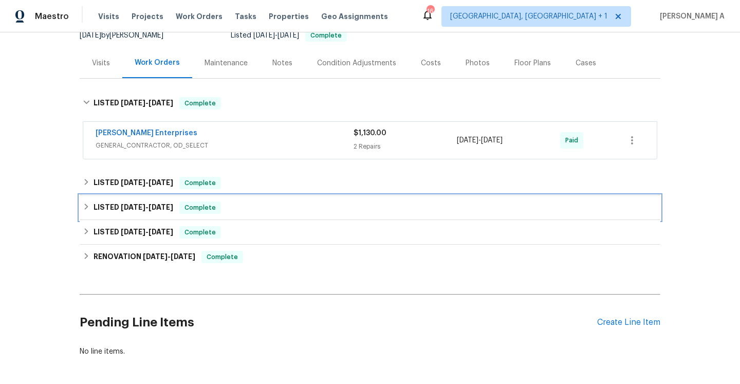
click at [230, 202] on div "LISTED [DATE] - [DATE] Complete" at bounding box center [370, 208] width 575 height 12
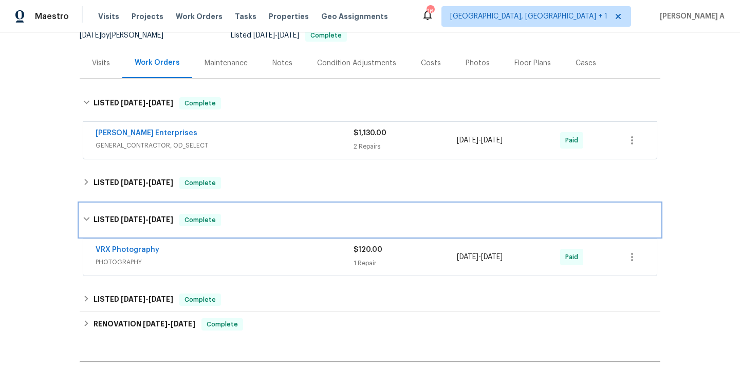
click at [237, 220] on div "LISTED [DATE] - [DATE] Complete" at bounding box center [370, 220] width 575 height 12
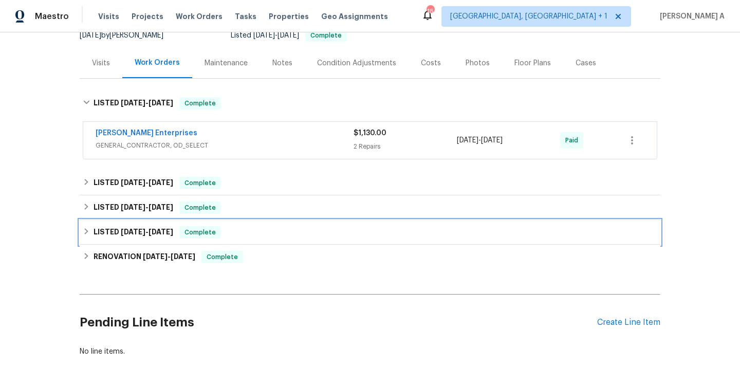
click at [230, 230] on div "LISTED [DATE] - [DATE] Complete" at bounding box center [370, 232] width 575 height 12
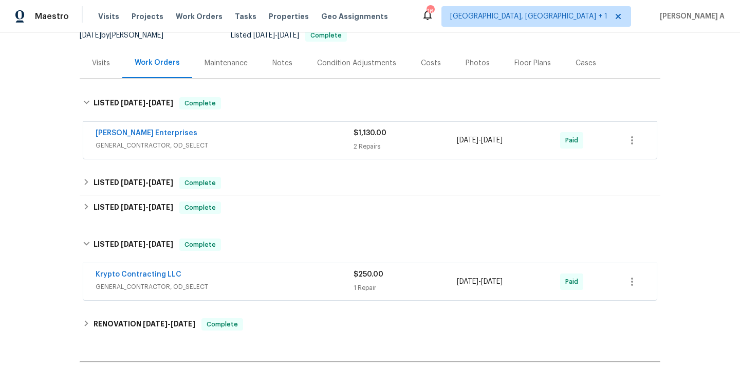
click at [250, 283] on span "GENERAL_CONTRACTOR, OD_SELECT" at bounding box center [225, 287] width 258 height 10
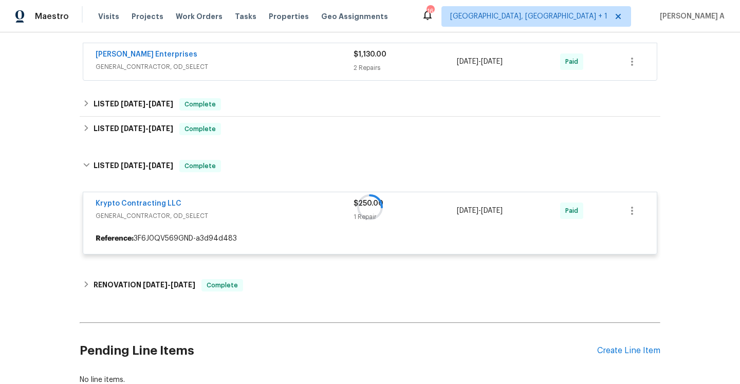
scroll to position [226, 0]
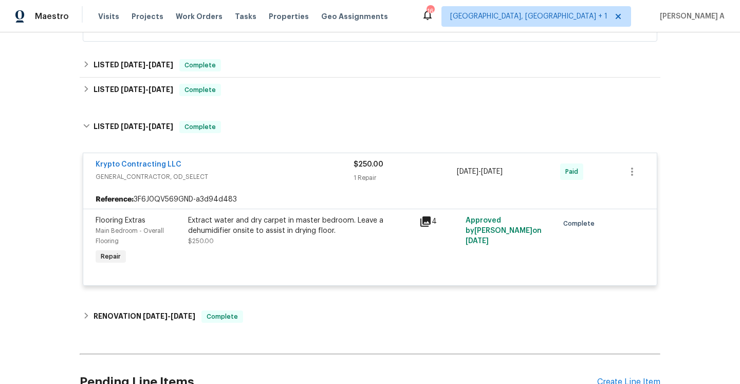
click at [248, 170] on div "Krypto Contracting LLC" at bounding box center [225, 165] width 258 height 12
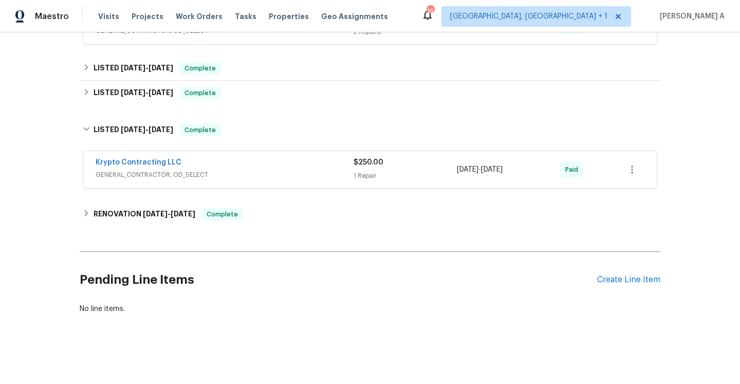
scroll to position [218, 0]
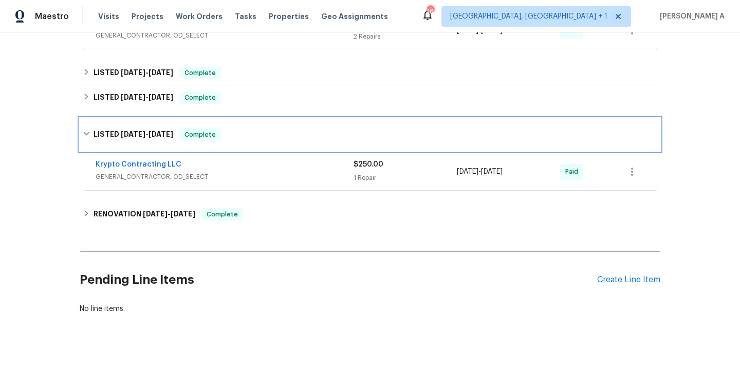
click at [240, 145] on div "LISTED [DATE] - [DATE] Complete" at bounding box center [370, 134] width 581 height 33
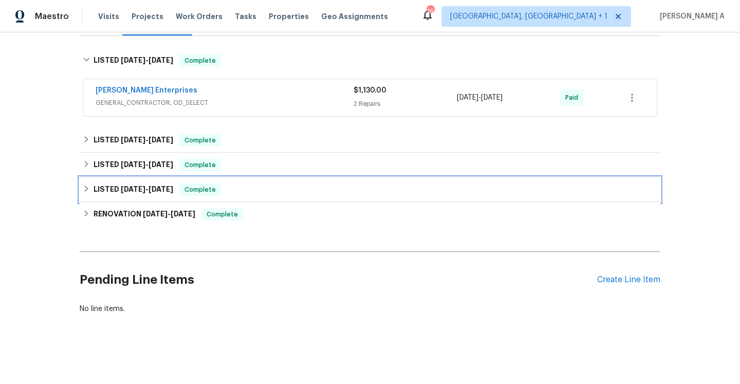
scroll to position [151, 0]
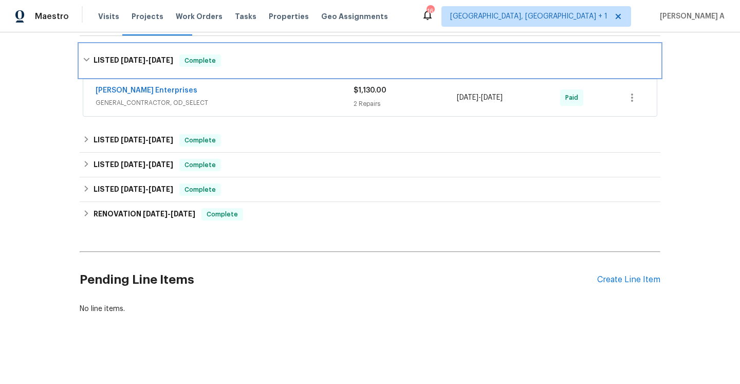
click at [135, 61] on span "[DATE]" at bounding box center [133, 60] width 25 height 7
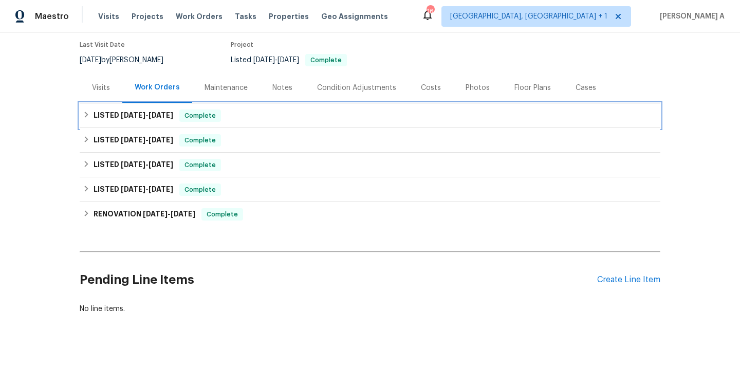
scroll to position [83, 0]
click at [126, 109] on div "LISTED [DATE] - [DATE] Complete" at bounding box center [370, 115] width 581 height 25
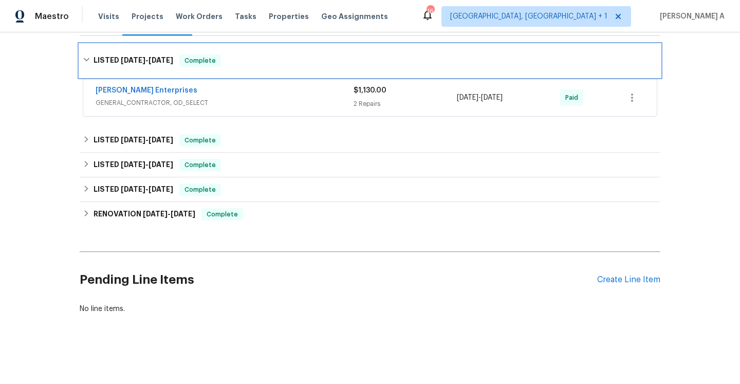
scroll to position [151, 0]
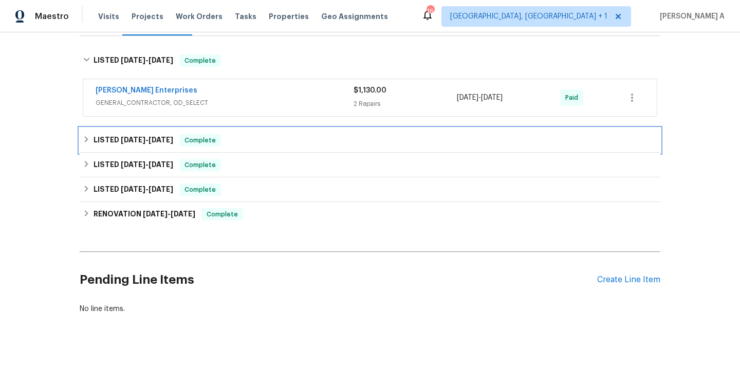
click at [183, 132] on div "LISTED [DATE] - [DATE] Complete" at bounding box center [370, 140] width 581 height 25
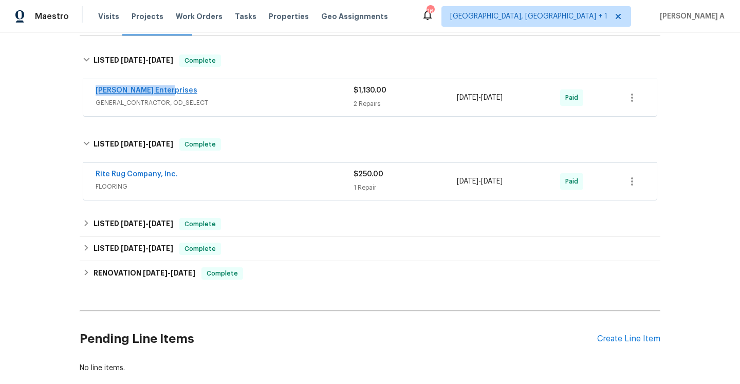
drag, startPoint x: 174, startPoint y: 91, endPoint x: 96, endPoint y: 87, distance: 78.8
click at [96, 87] on div "[PERSON_NAME] Enterprises" at bounding box center [225, 91] width 258 height 12
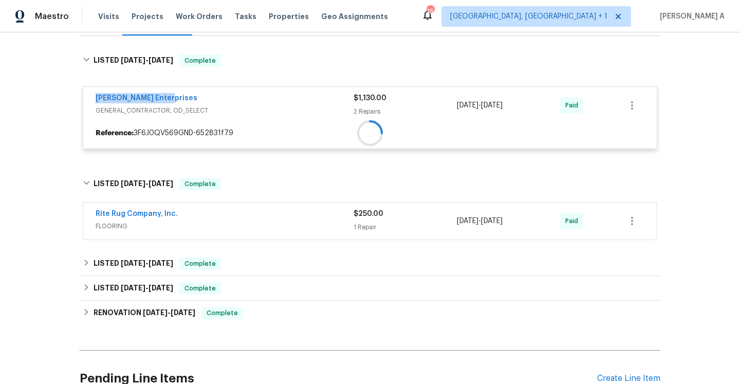
copy link "[PERSON_NAME] Enterprises"
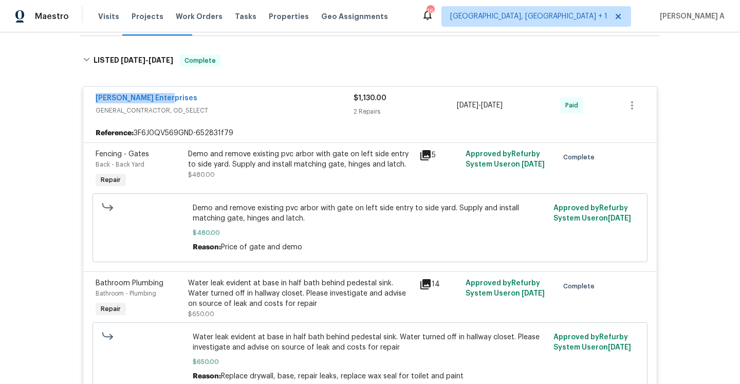
scroll to position [76, 0]
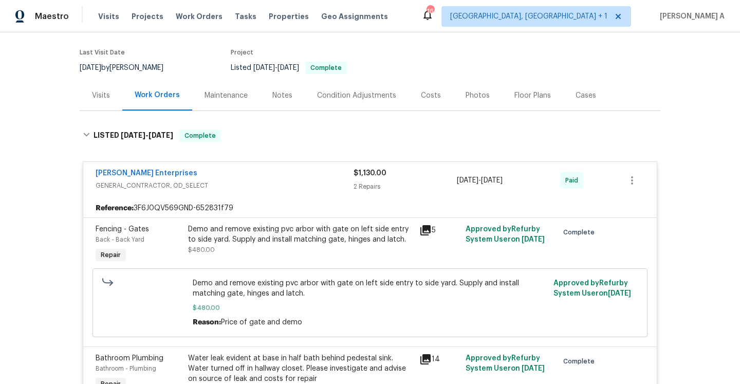
click at [115, 109] on div "Visits" at bounding box center [101, 95] width 43 height 30
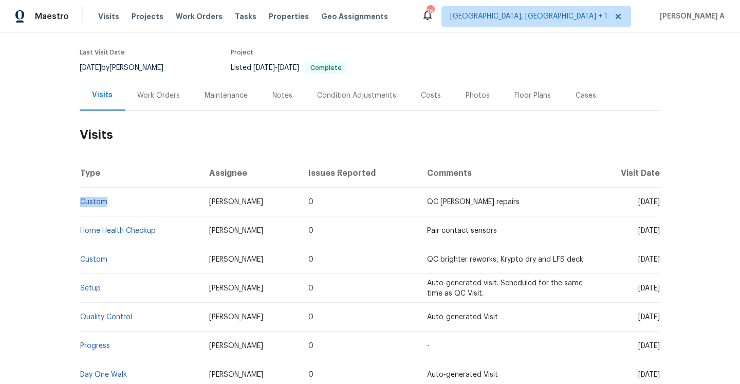
drag, startPoint x: 110, startPoint y: 202, endPoint x: 80, endPoint y: 202, distance: 30.3
click at [80, 202] on td "Custom" at bounding box center [140, 202] width 121 height 29
copy link "Custom"
